Goal: Information Seeking & Learning: Understand process/instructions

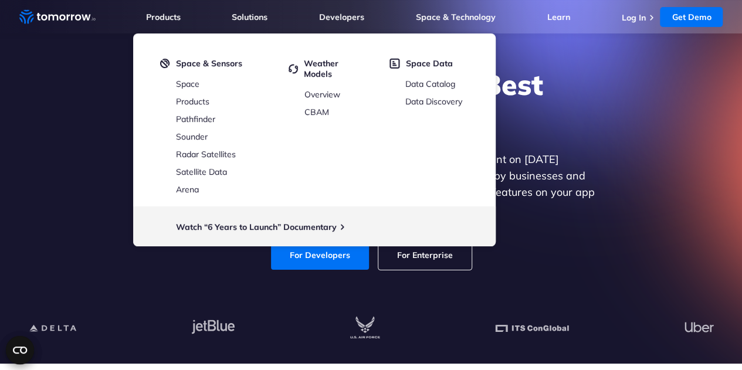
click at [301, 280] on div "Explore the World’s Best Weather API Get reliable and precise weather data thro…" at bounding box center [371, 168] width 723 height 249
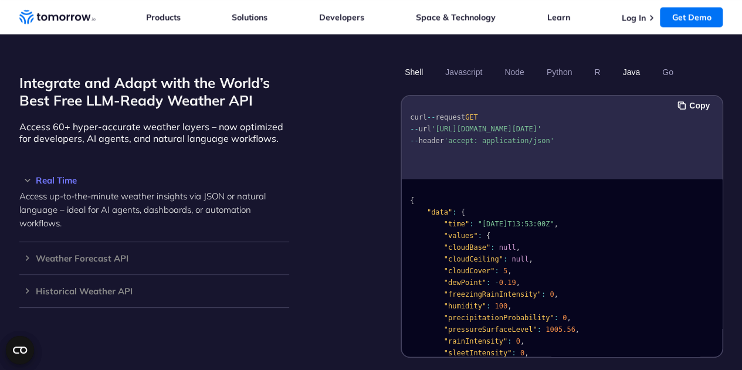
click at [632, 62] on button "Java" at bounding box center [631, 72] width 26 height 20
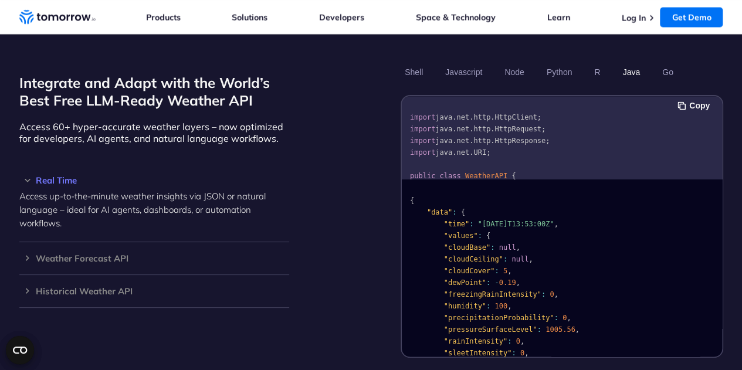
click at [630, 62] on button "Java" at bounding box center [631, 72] width 26 height 20
click at [513, 158] on pre "import java . net . http . HttpClient ; import java . net . http . HttpRequest …" at bounding box center [562, 214] width 320 height 229
click at [721, 127] on div "Copy import java . net . http . HttpClient ; import java . net . http . HttpReq…" at bounding box center [562, 226] width 323 height 263
click at [701, 99] on button "Copy" at bounding box center [695, 105] width 36 height 13
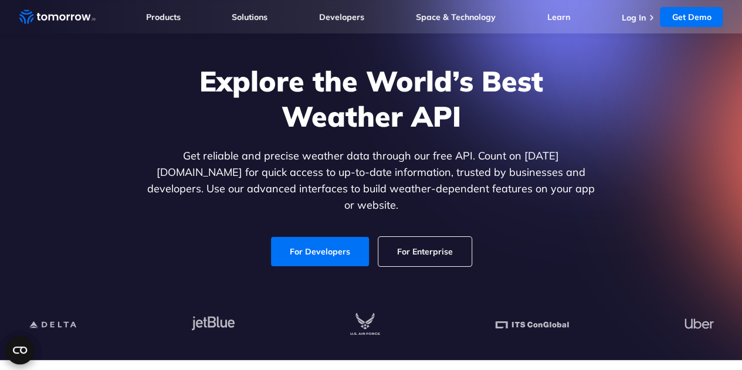
scroll to position [59, 0]
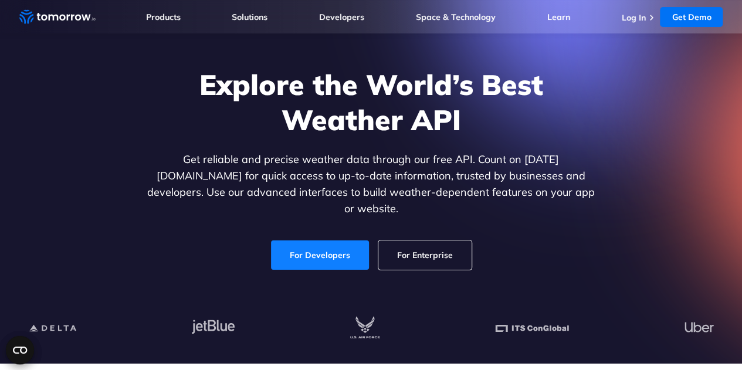
click at [317, 248] on link "For Developers" at bounding box center [320, 254] width 98 height 29
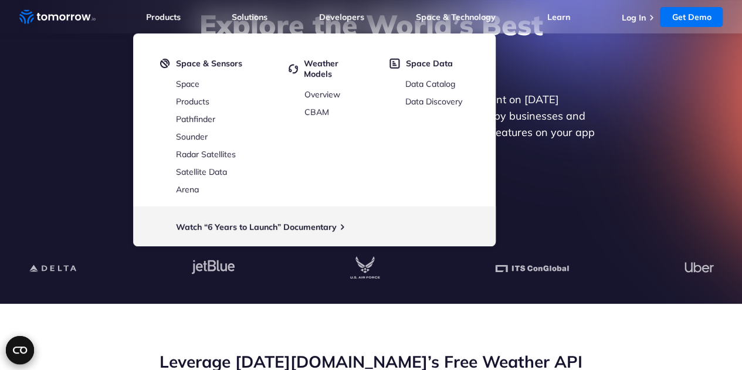
scroll to position [235, 0]
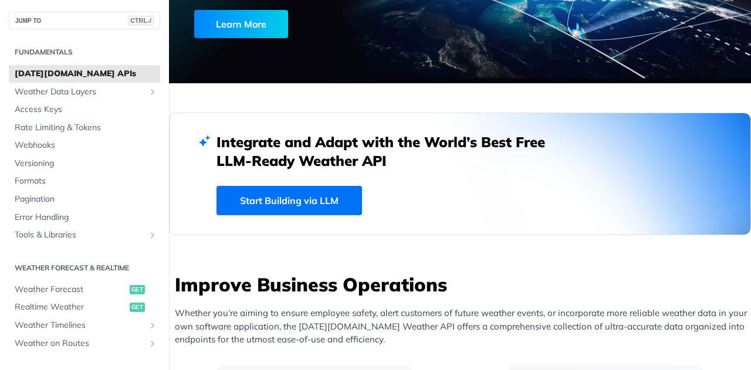
scroll to position [235, 0]
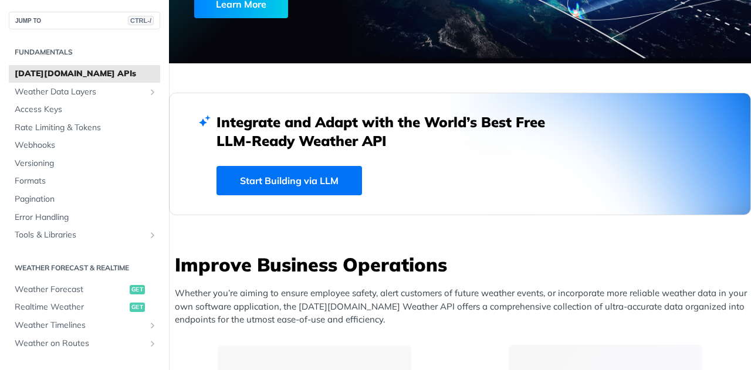
drag, startPoint x: 308, startPoint y: 124, endPoint x: 399, endPoint y: 146, distance: 92.9
click at [399, 146] on h2 "Integrate and Adapt with the World’s Best Free LLM-Ready Weather API" at bounding box center [389, 132] width 346 height 38
click at [323, 184] on link "Start Building via LLM" at bounding box center [288, 180] width 145 height 29
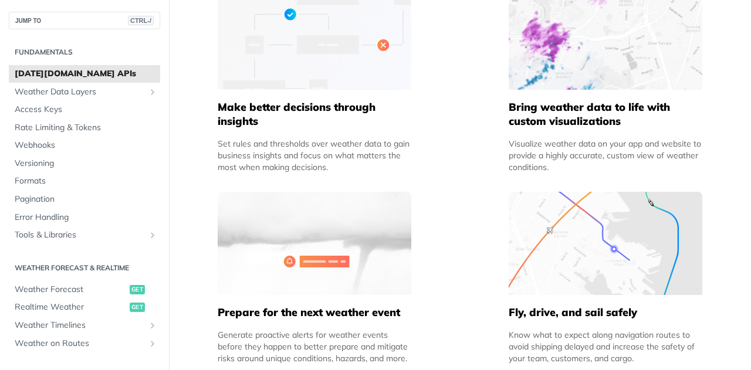
scroll to position [821, 0]
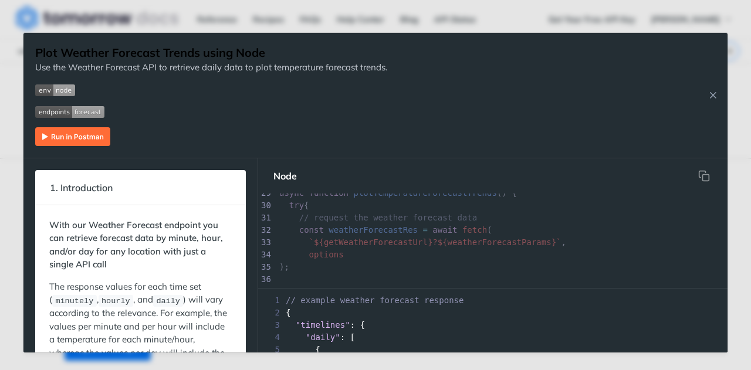
scroll to position [354, 0]
click at [96, 140] on img "Expand image" at bounding box center [72, 136] width 75 height 19
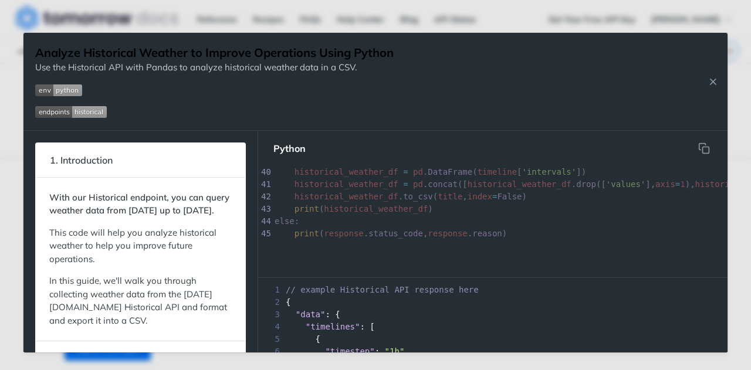
scroll to position [491, 0]
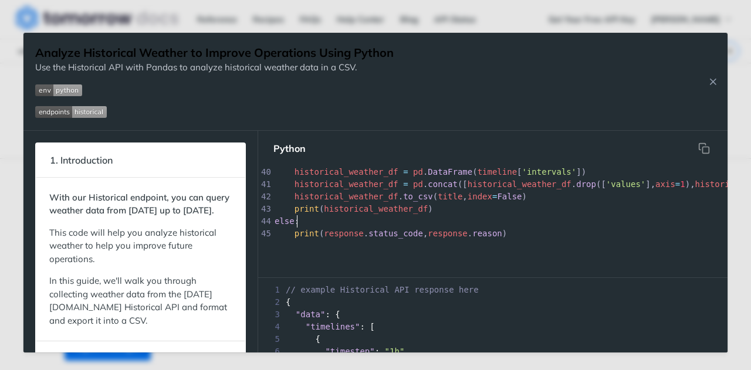
click at [452, 215] on pre "else :" at bounding box center [656, 221] width 769 height 12
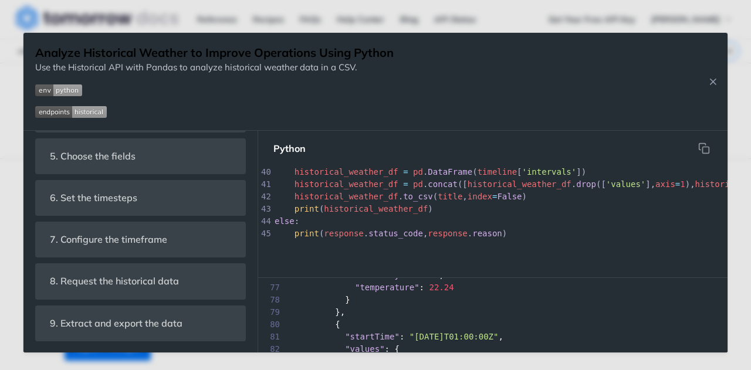
scroll to position [704, 0]
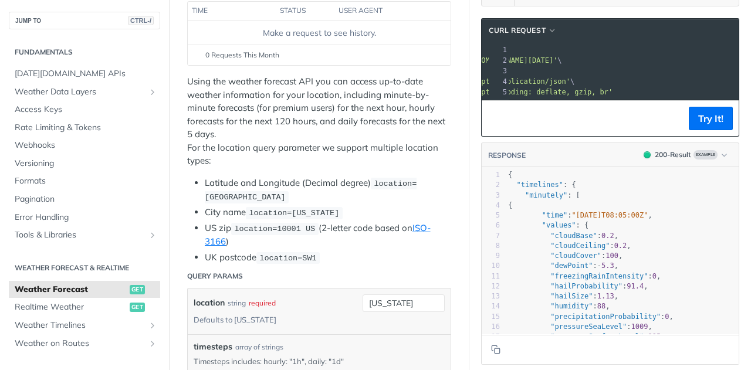
scroll to position [0, 114]
click at [54, 305] on span "Realtime Weather" at bounding box center [71, 307] width 112 height 12
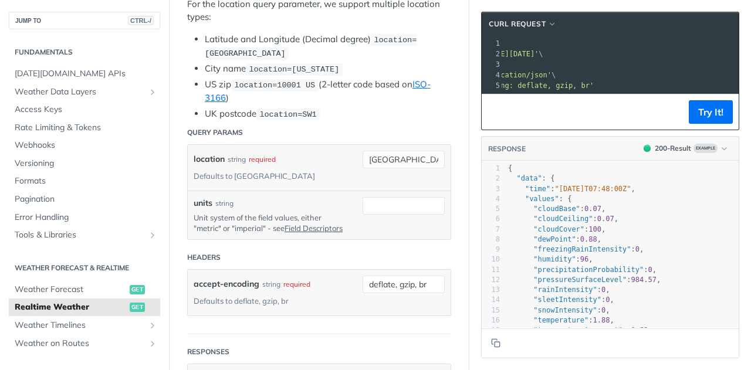
click at [207, 222] on p "Unit system of the field values, either "metric" or "imperial" - see Field Desc…" at bounding box center [269, 222] width 151 height 21
copy p "metric"
click at [205, 200] on label "units" at bounding box center [203, 203] width 19 height 12
click at [362, 200] on input "units" at bounding box center [403, 206] width 82 height 18
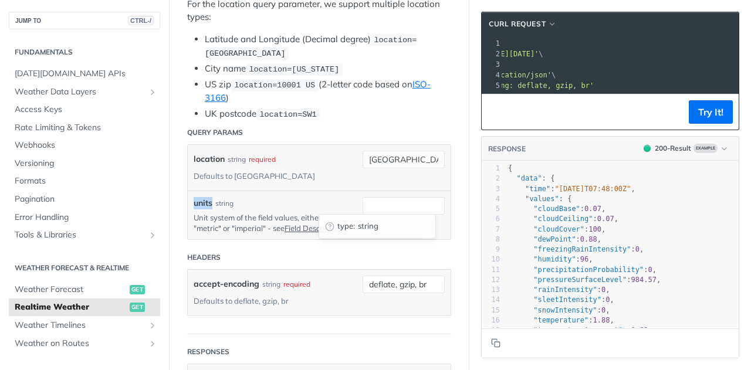
click at [205, 200] on label "units" at bounding box center [203, 203] width 19 height 12
click at [362, 200] on input "units" at bounding box center [403, 206] width 82 height 18
copy label "units"
